Goal: Information Seeking & Learning: Understand process/instructions

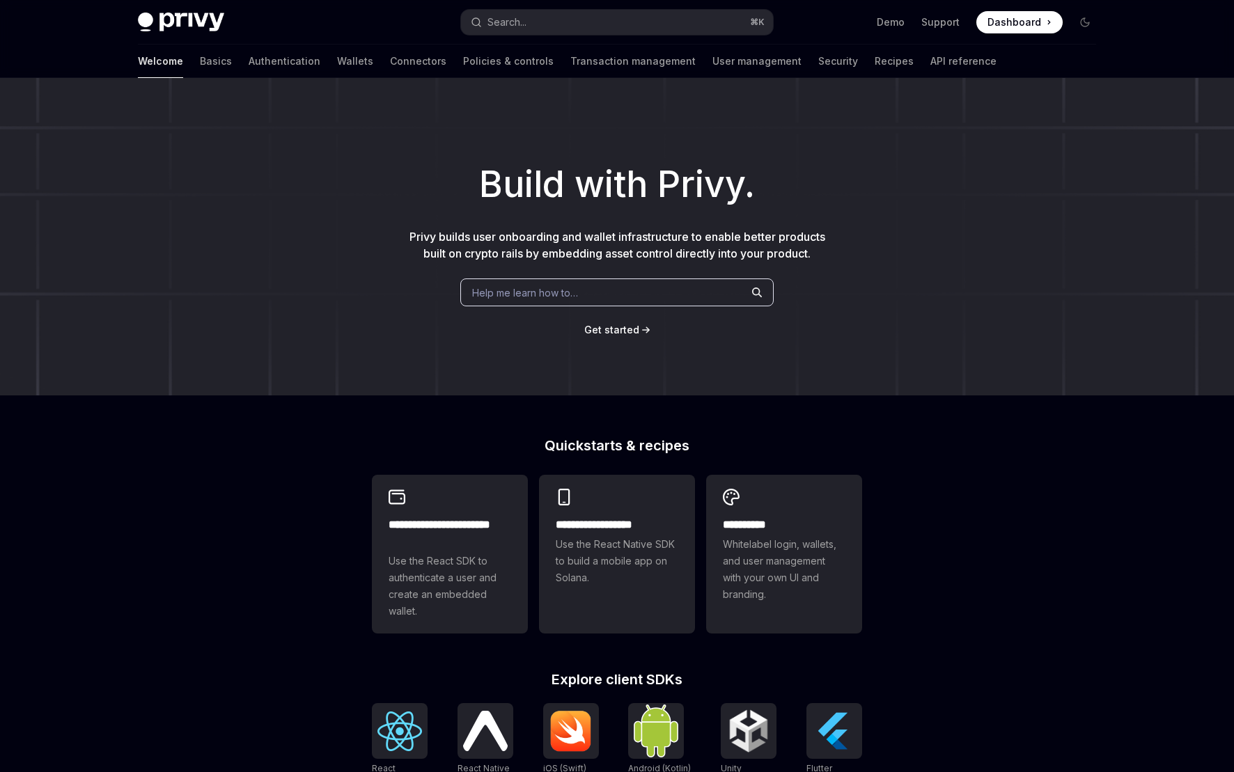
click at [582, 21] on button "Search... ⌘ K" at bounding box center [617, 22] width 312 height 25
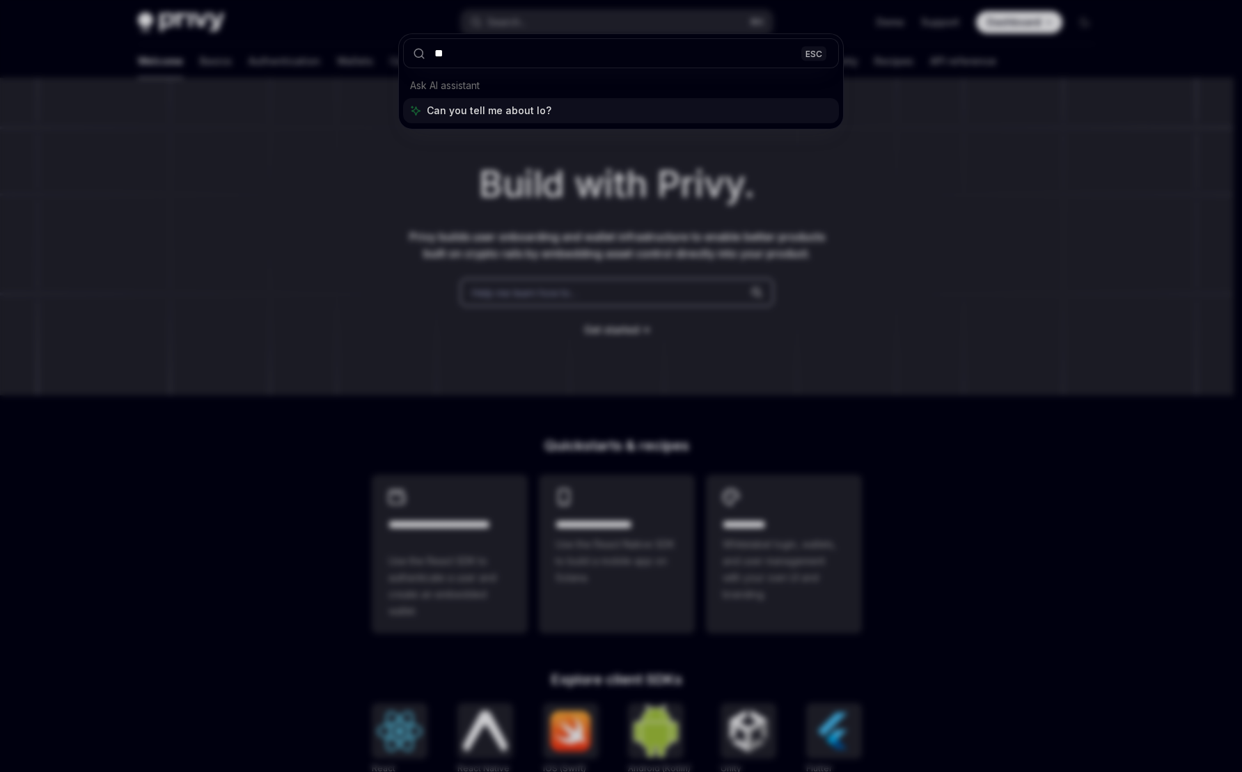
type input "***"
type textarea "*"
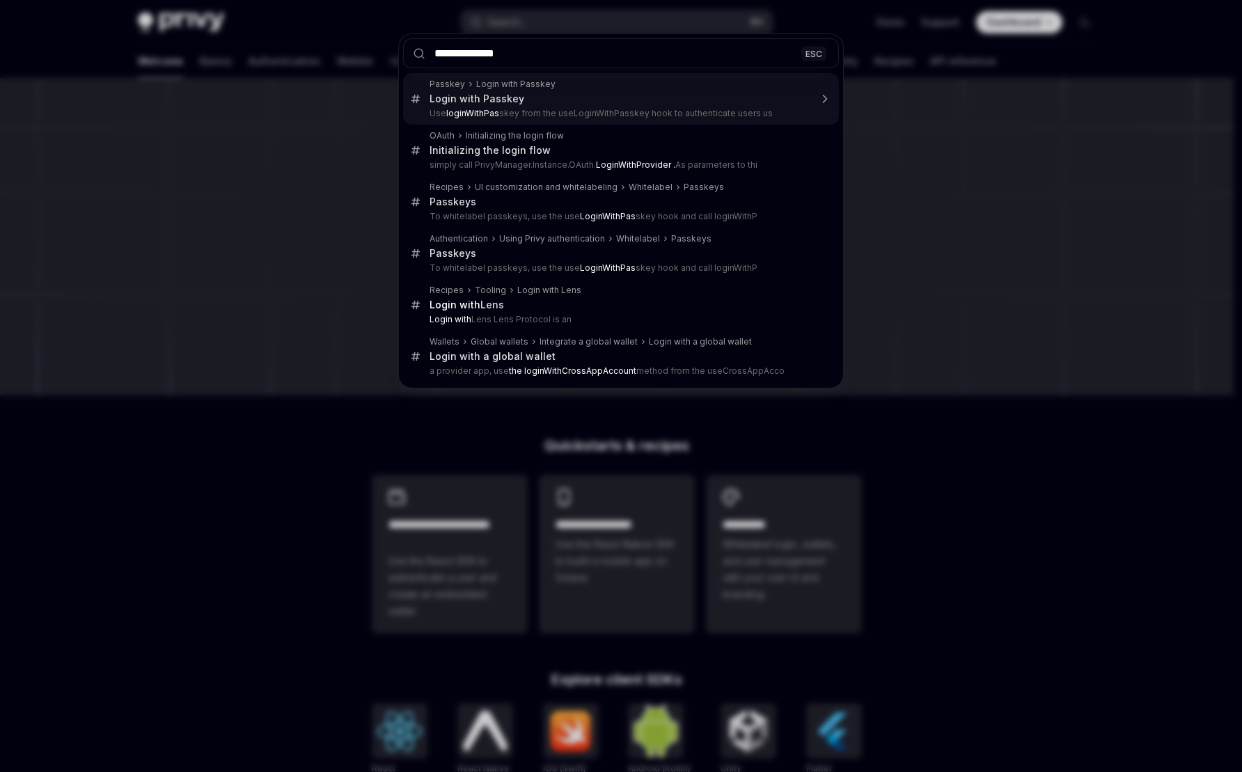
type input "**********"
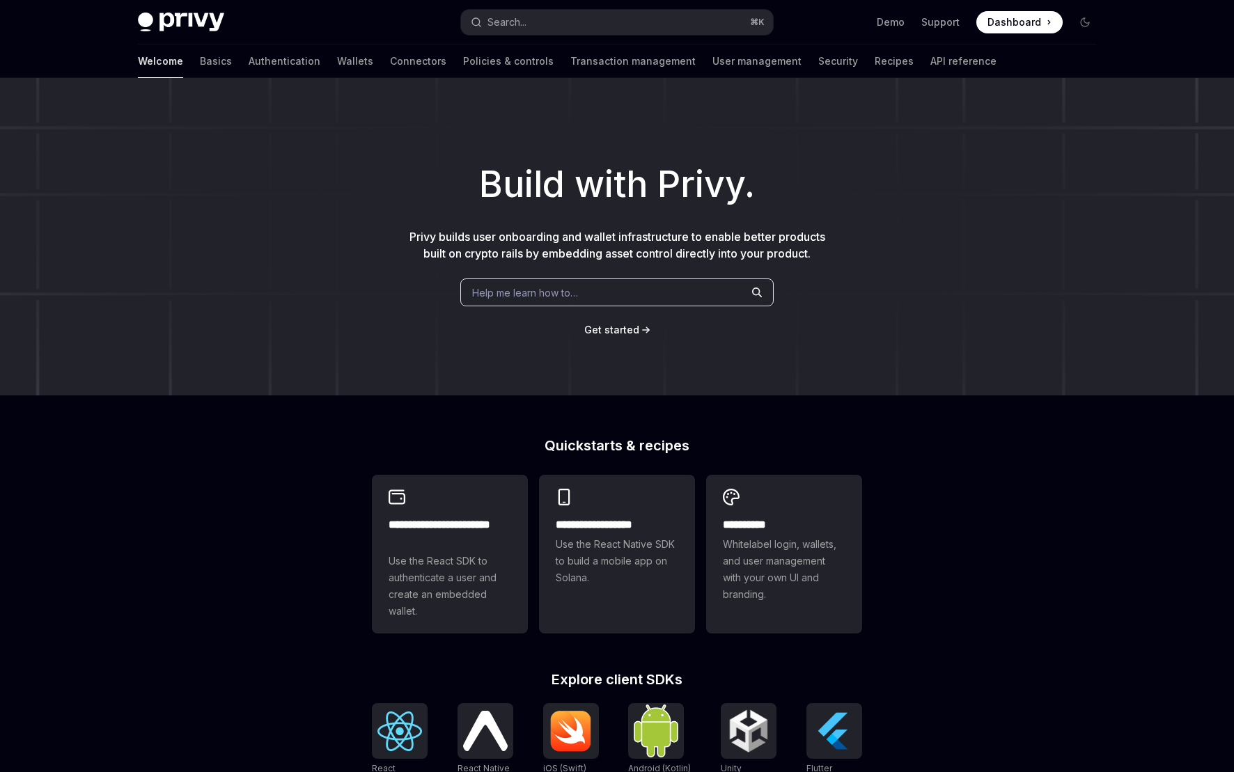
type textarea "*"
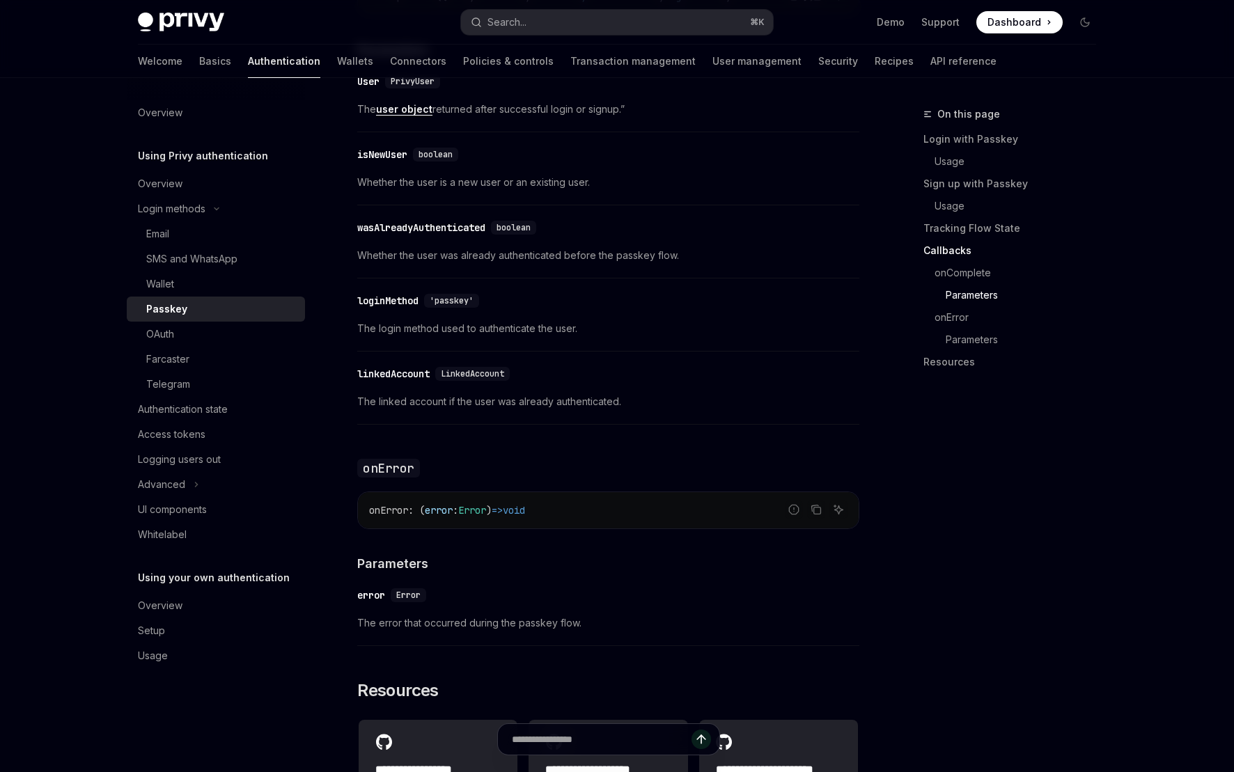
scroll to position [1955, 0]
click at [467, 381] on span "LinkedAccount" at bounding box center [472, 375] width 63 height 11
copy span "LinkedAccount"
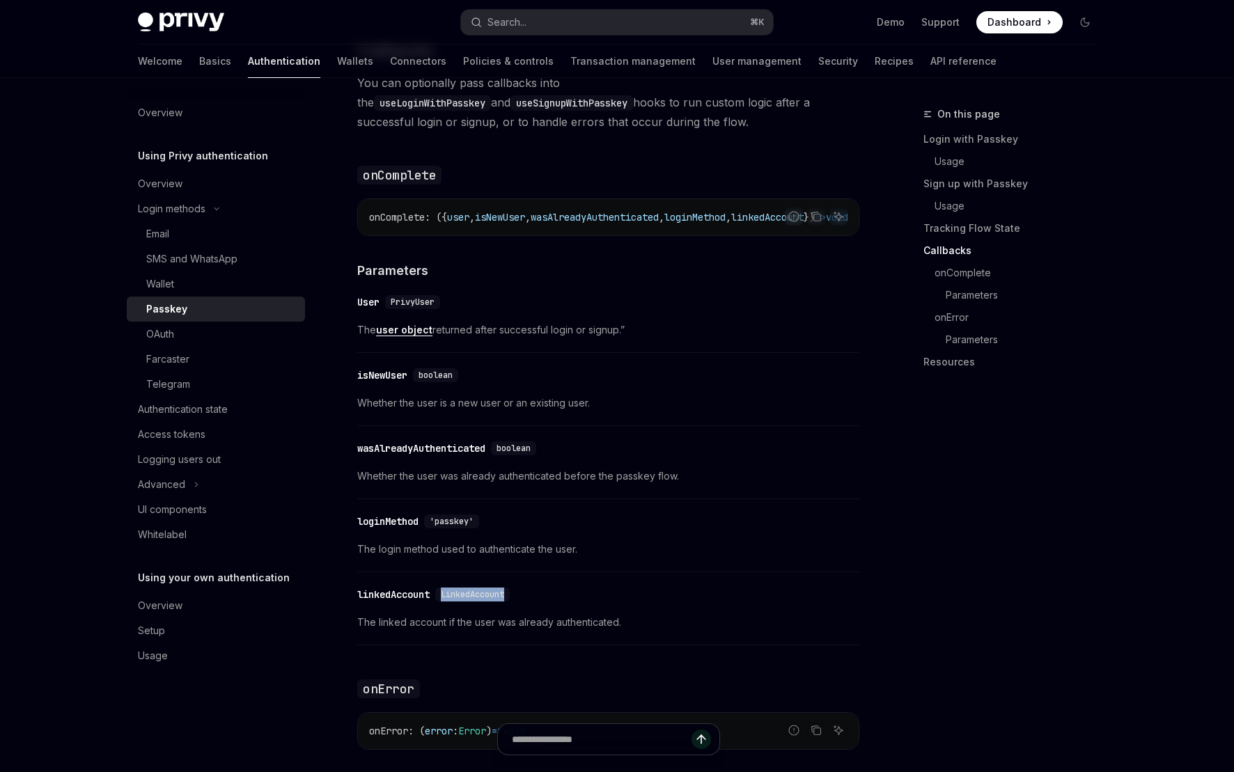
scroll to position [1731, 0]
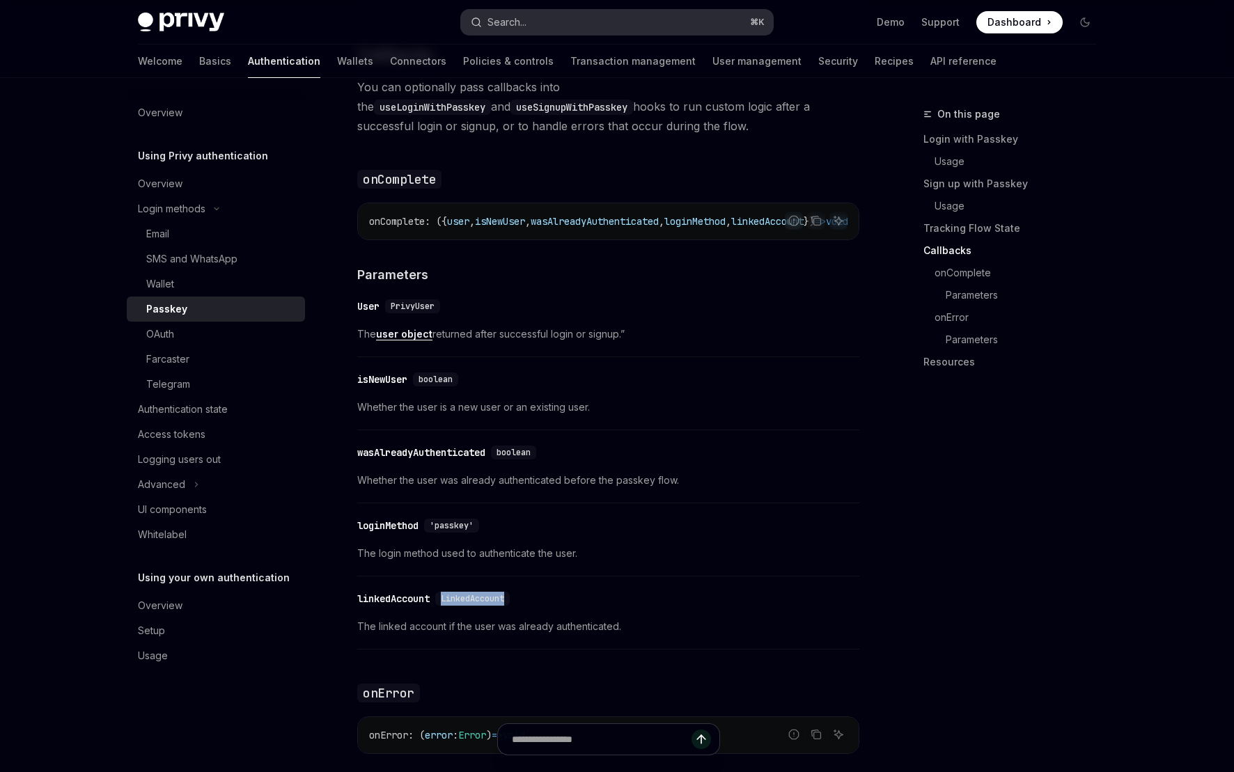
click at [555, 26] on button "Search... ⌘ K" at bounding box center [617, 22] width 312 height 25
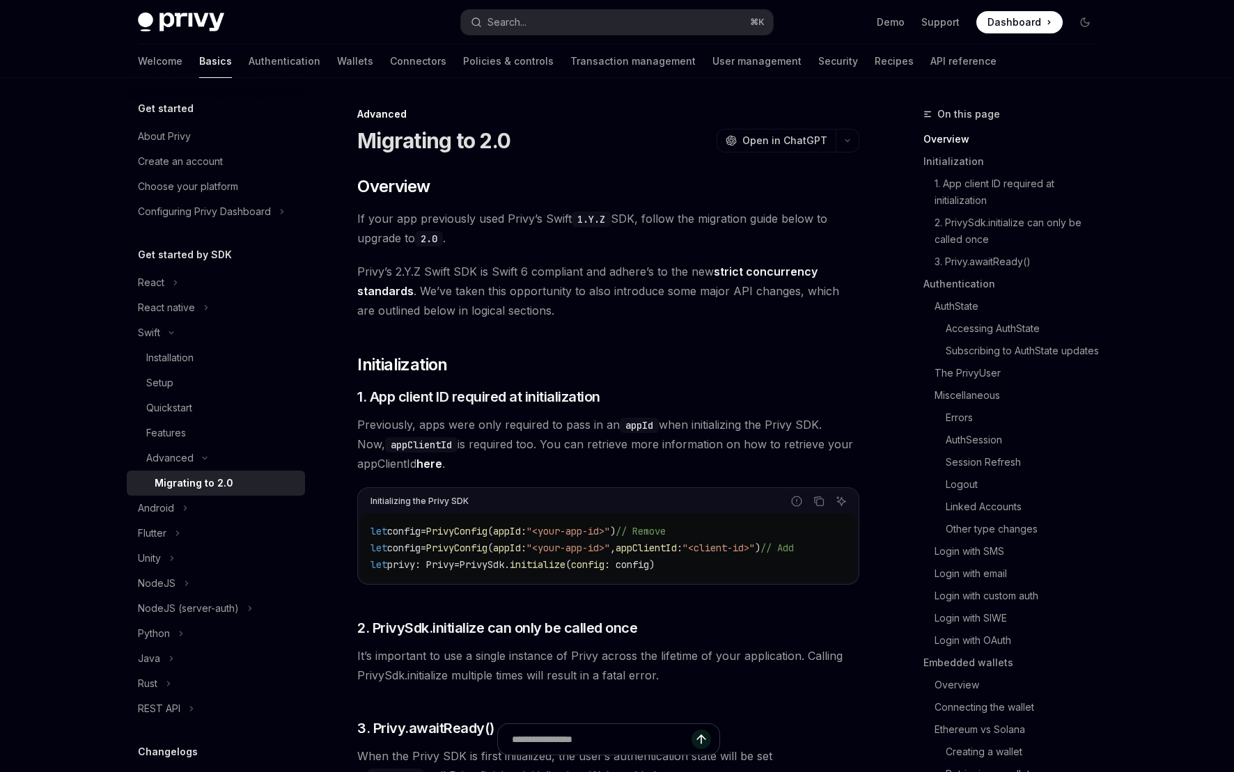
scroll to position [33, 0]
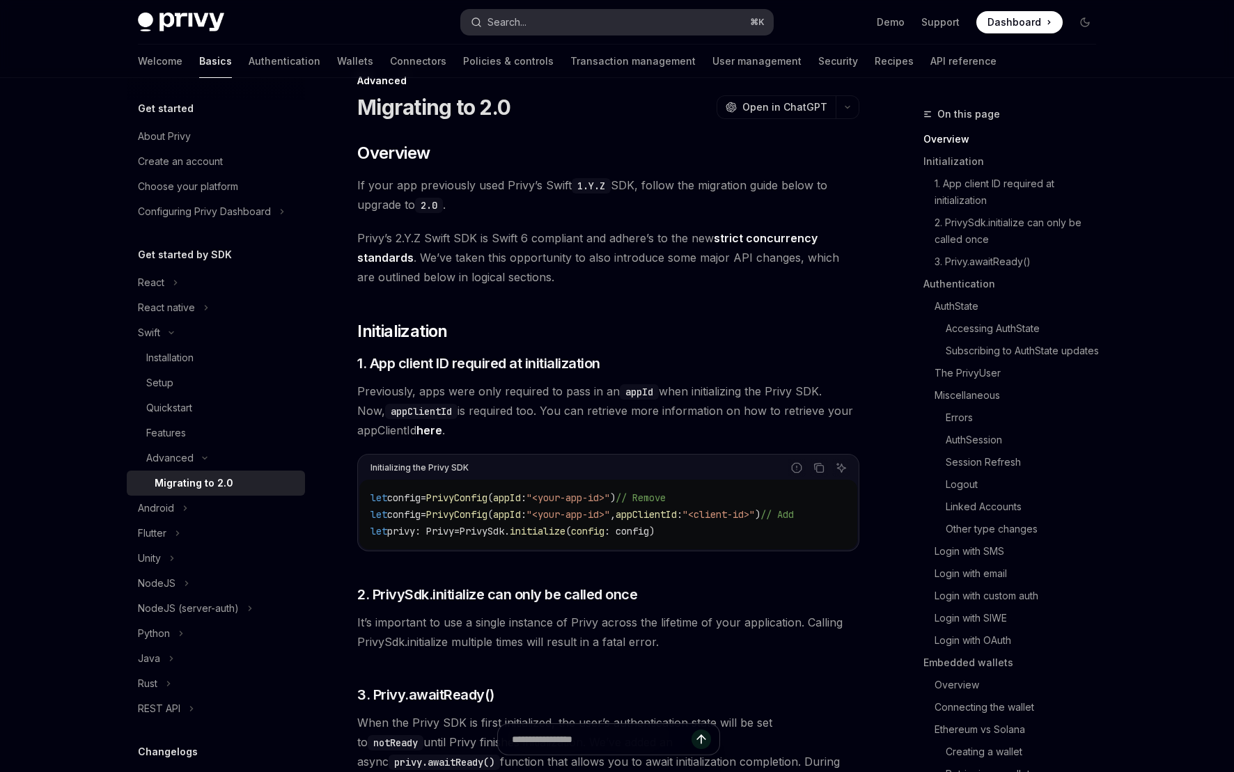
click at [533, 24] on button "Search... ⌘ K" at bounding box center [617, 22] width 312 height 25
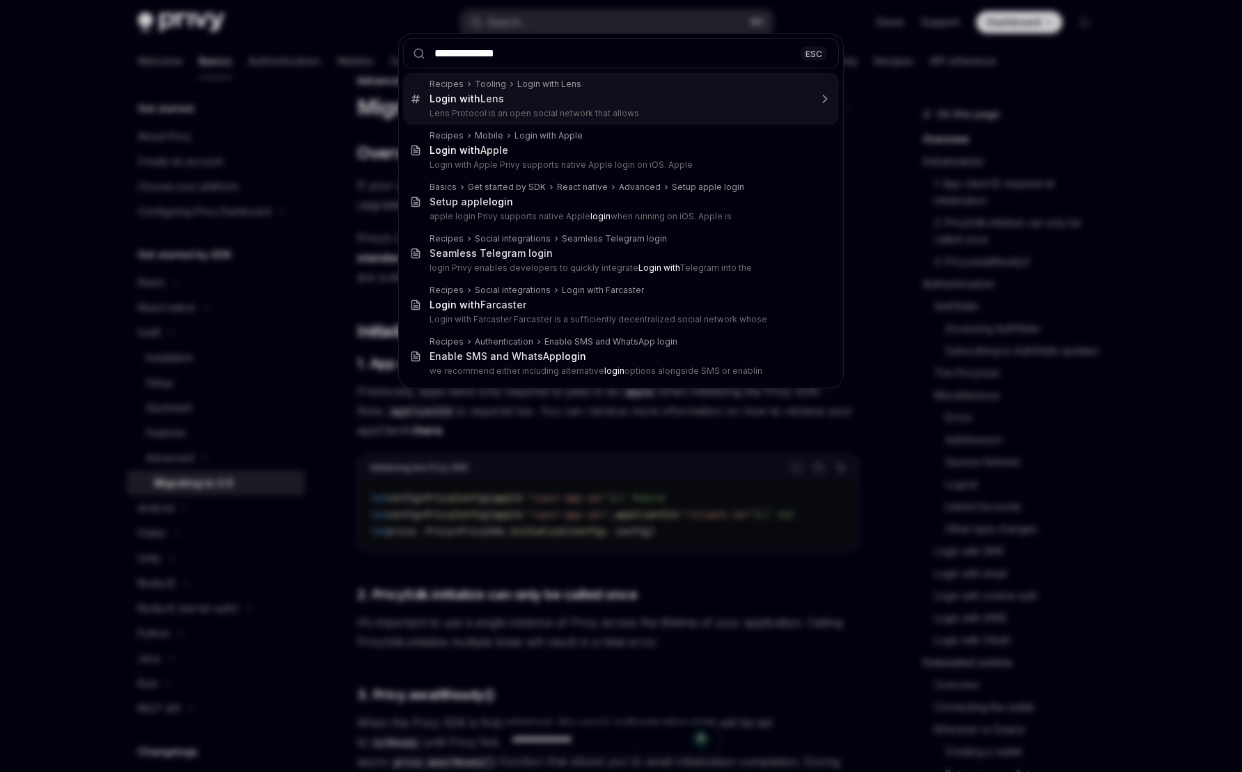
type input "**********"
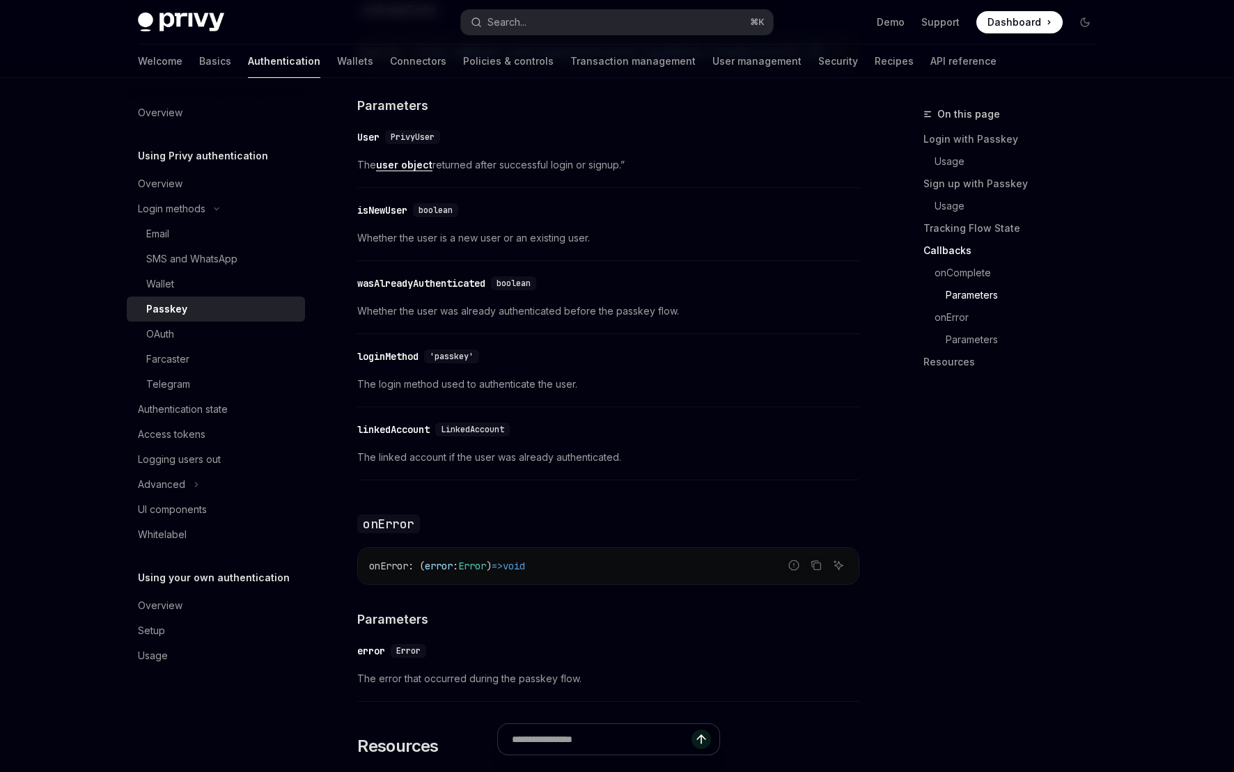
scroll to position [1856, 0]
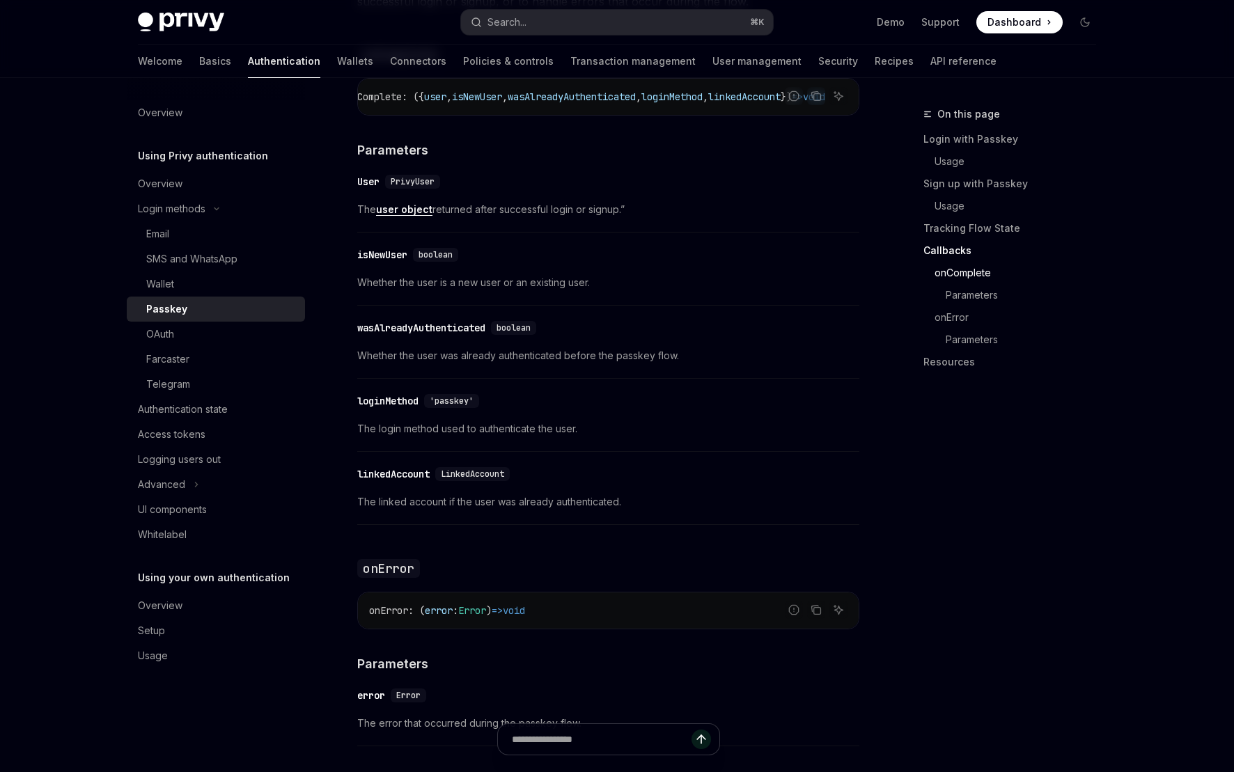
click at [412, 216] on link "user object" at bounding box center [404, 209] width 56 height 13
type textarea "*"
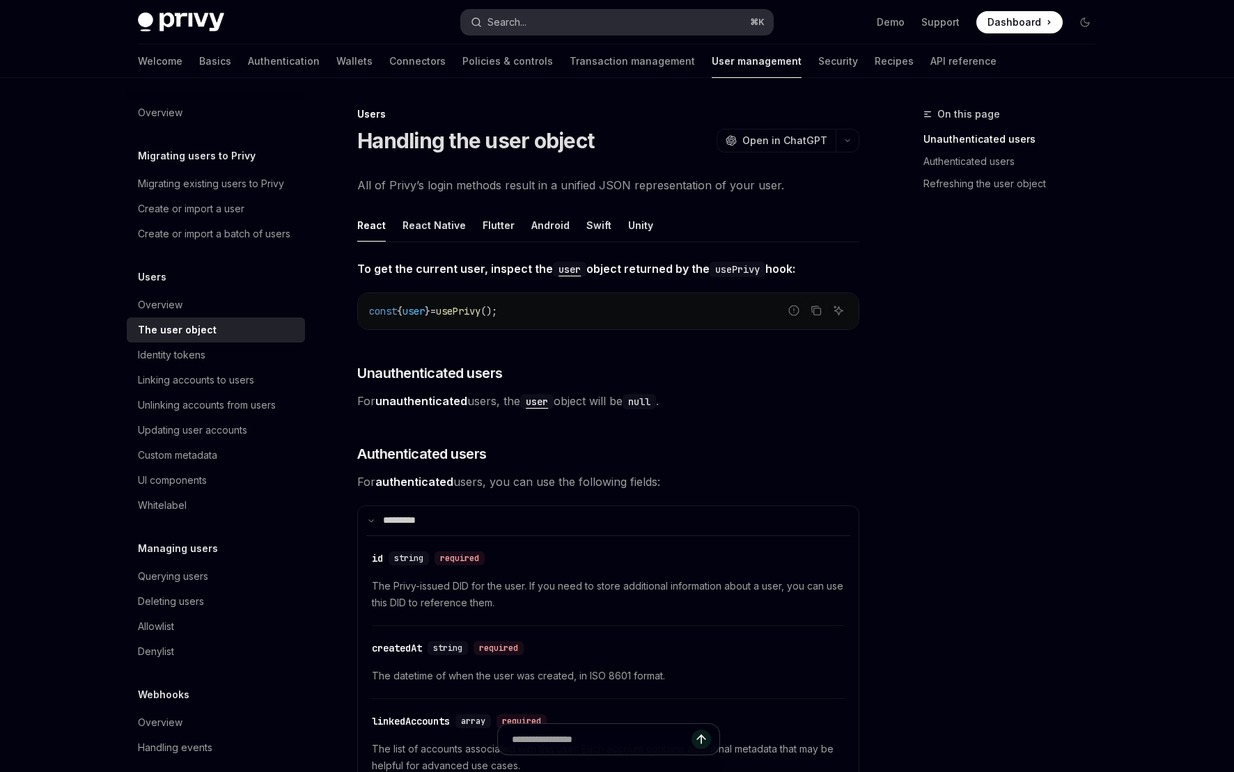
click at [524, 33] on button "Search... ⌘ K" at bounding box center [617, 22] width 312 height 25
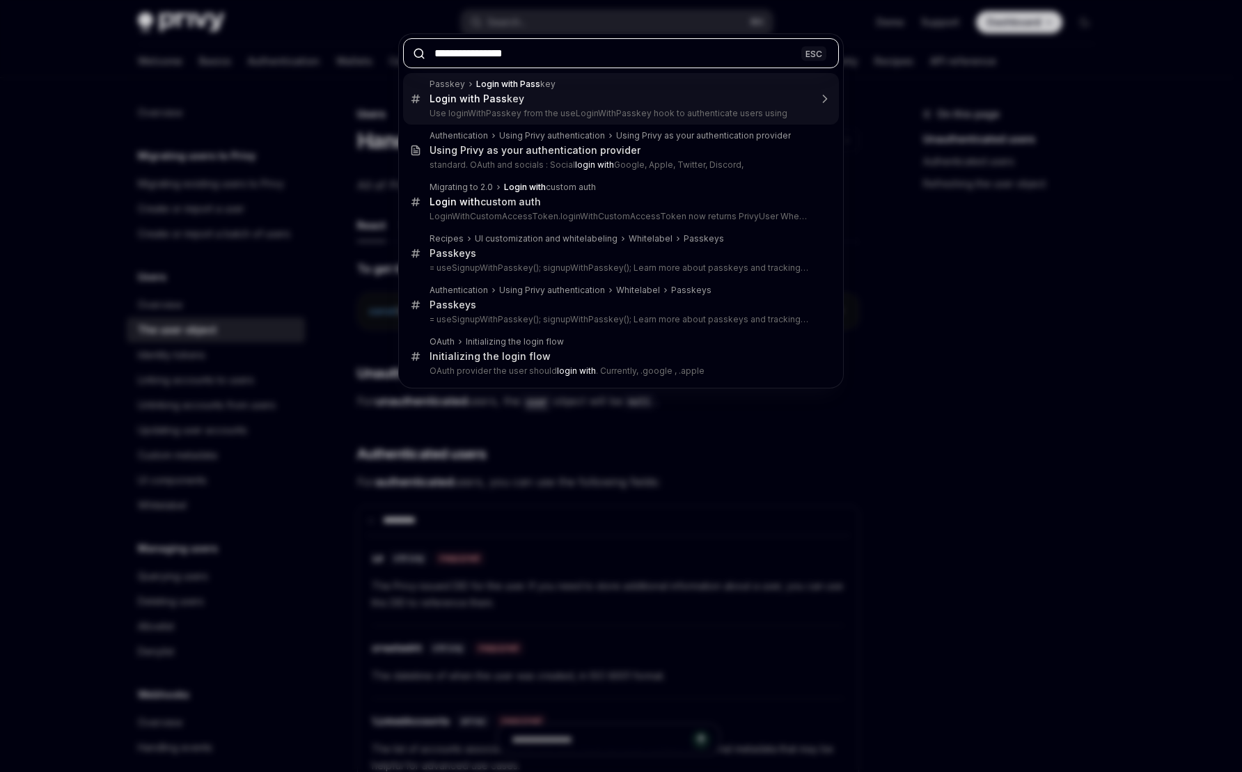
type input "**********"
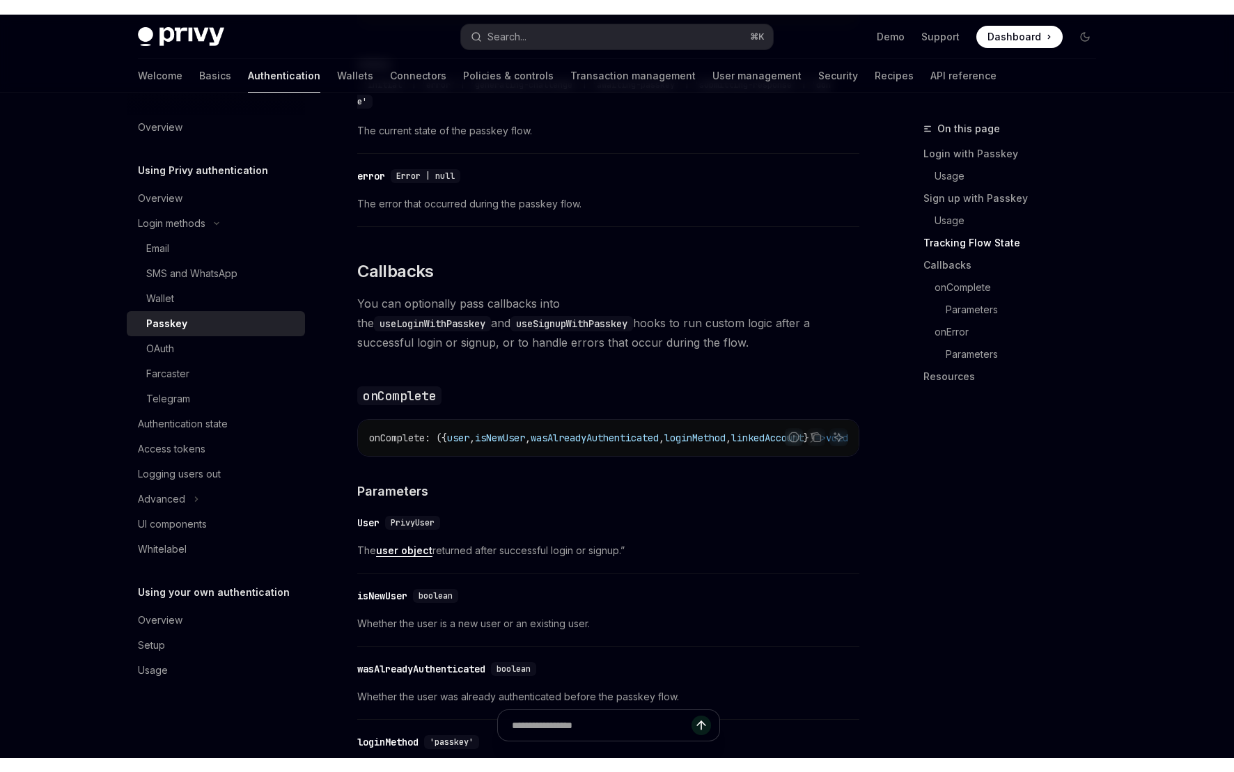
scroll to position [195, 0]
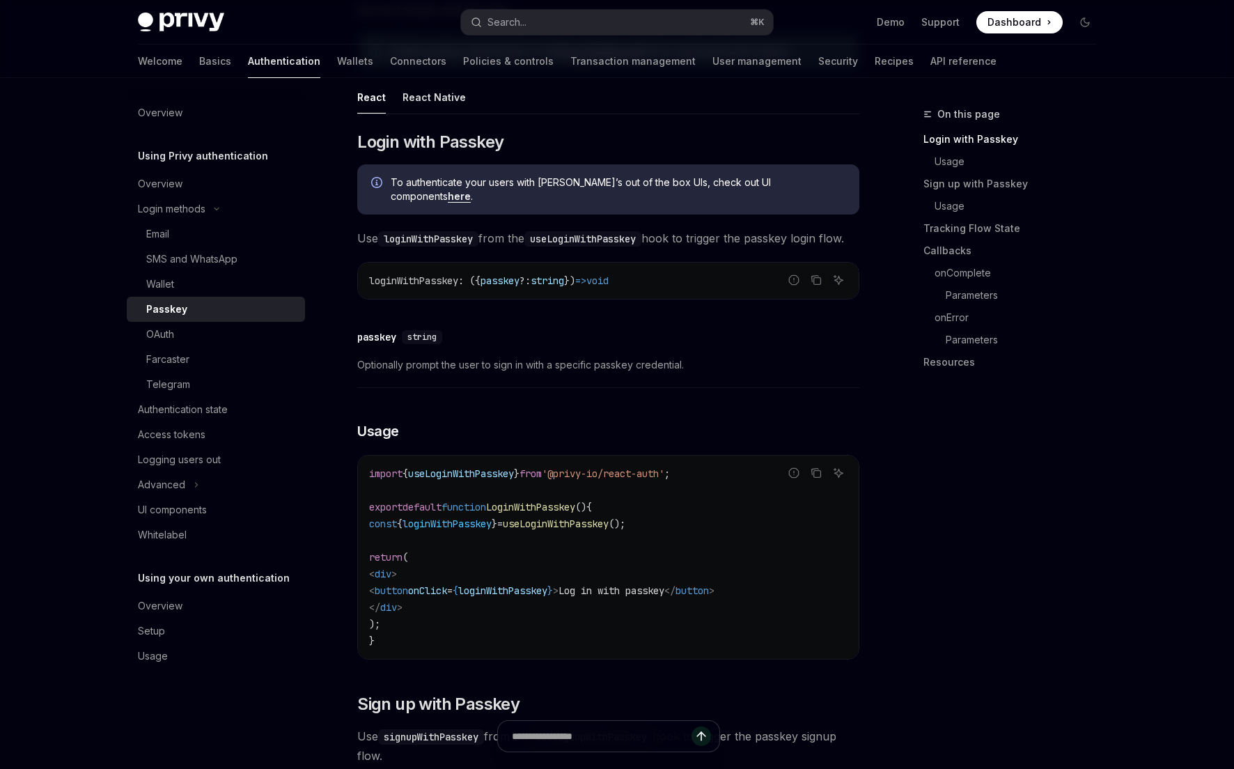
type textarea "*"
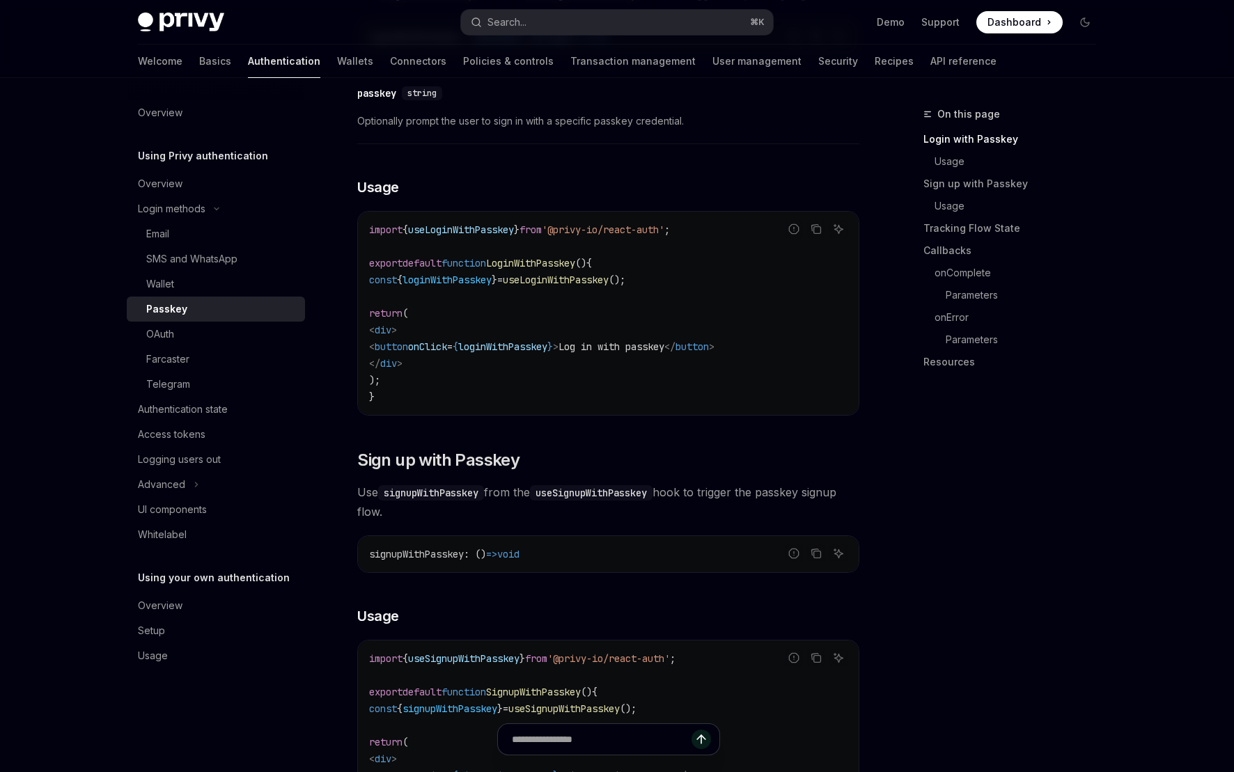
scroll to position [237, 0]
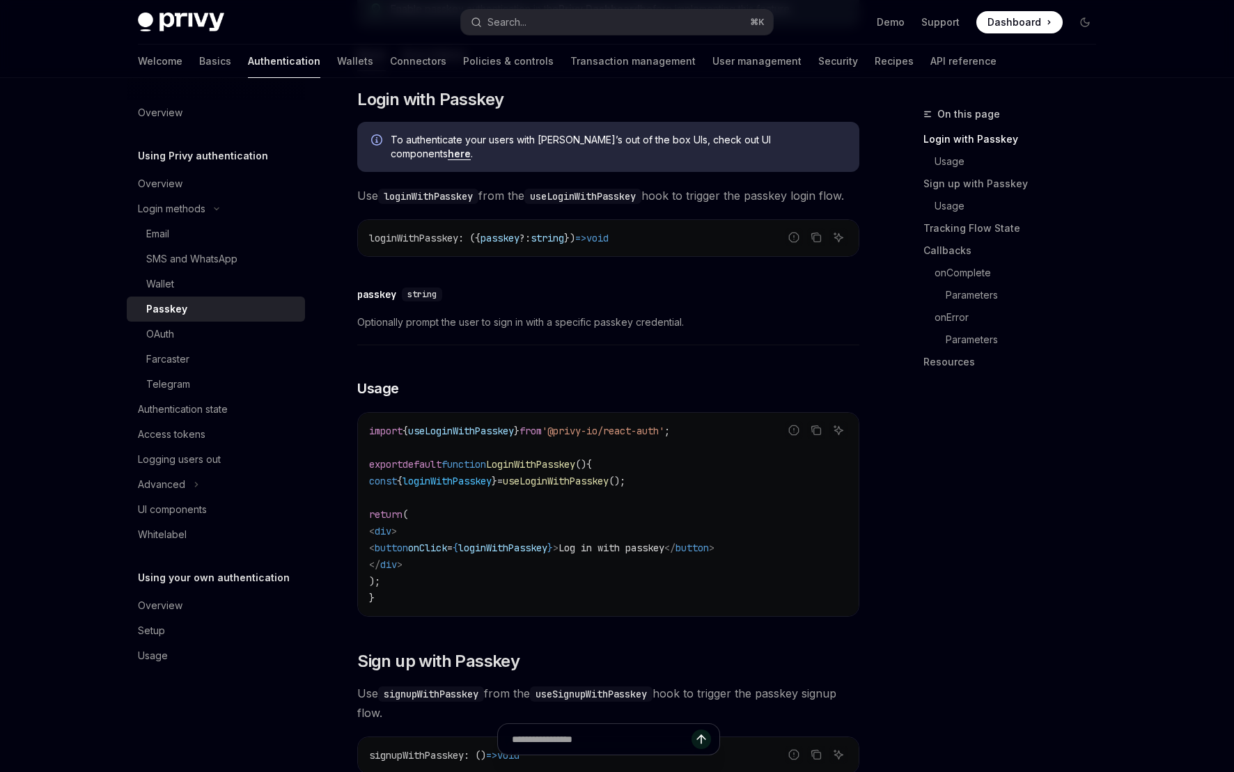
click at [582, 487] on span "useLoginWithPasskey" at bounding box center [556, 481] width 106 height 13
copy span "useLoginWithPasskey"
click at [492, 485] on span "loginWithPasskey" at bounding box center [446, 481] width 89 height 13
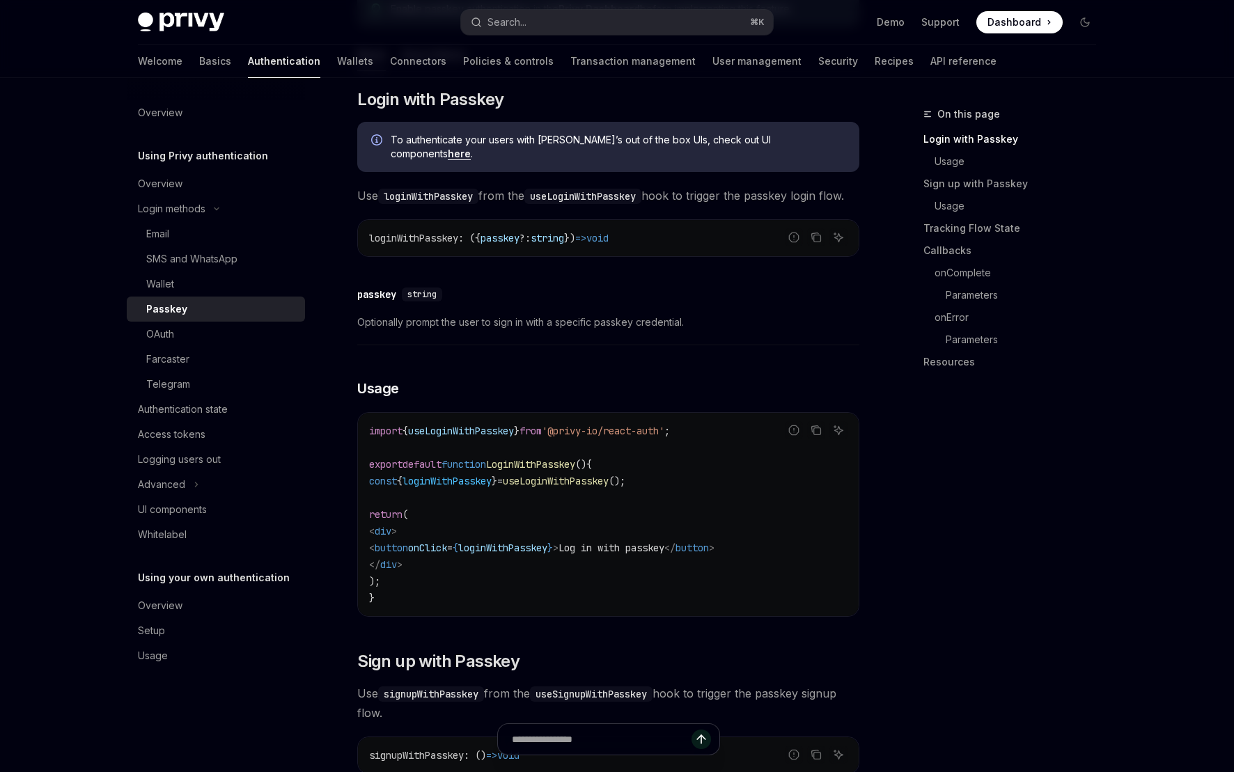
copy span "loginWithPasskey"
